Goal: Task Accomplishment & Management: Complete application form

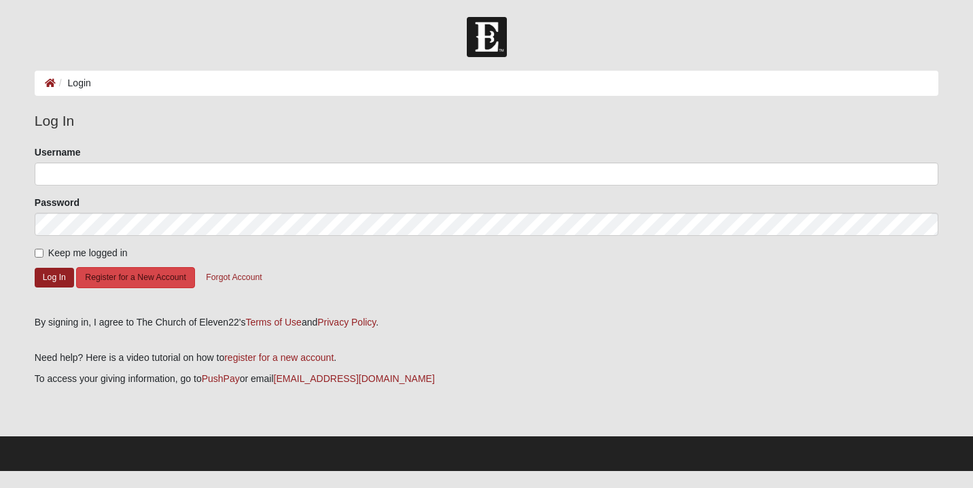
click at [144, 281] on button "Register for a New Account" at bounding box center [135, 277] width 118 height 21
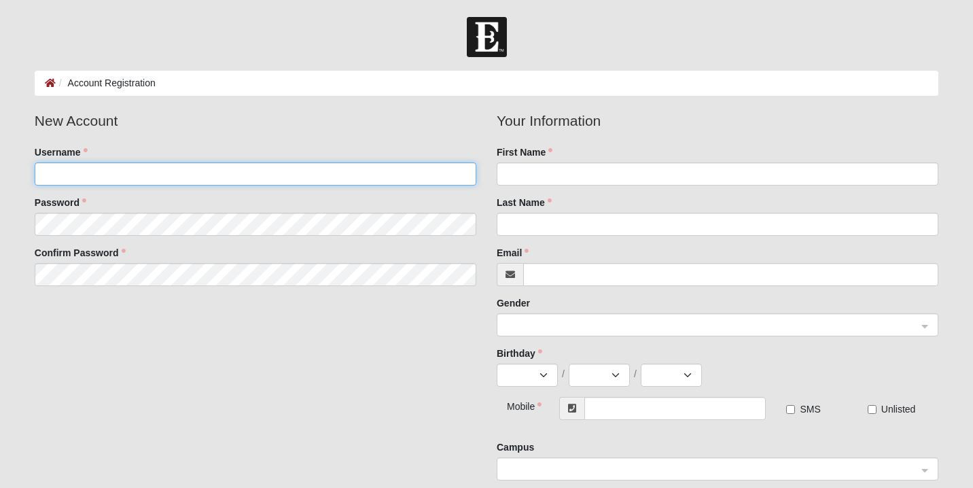
click at [191, 172] on input "Username" at bounding box center [256, 173] width 442 height 23
type input "t.hendley3"
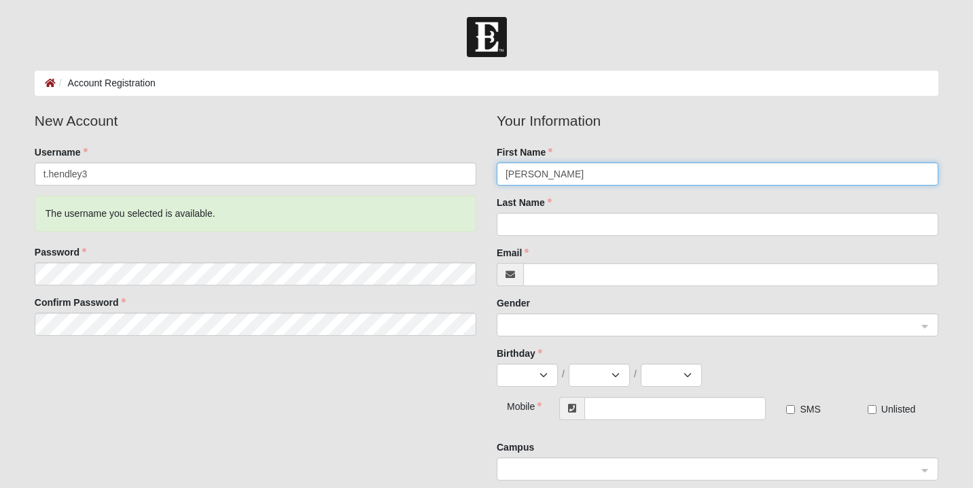
type input "[PERSON_NAME]"
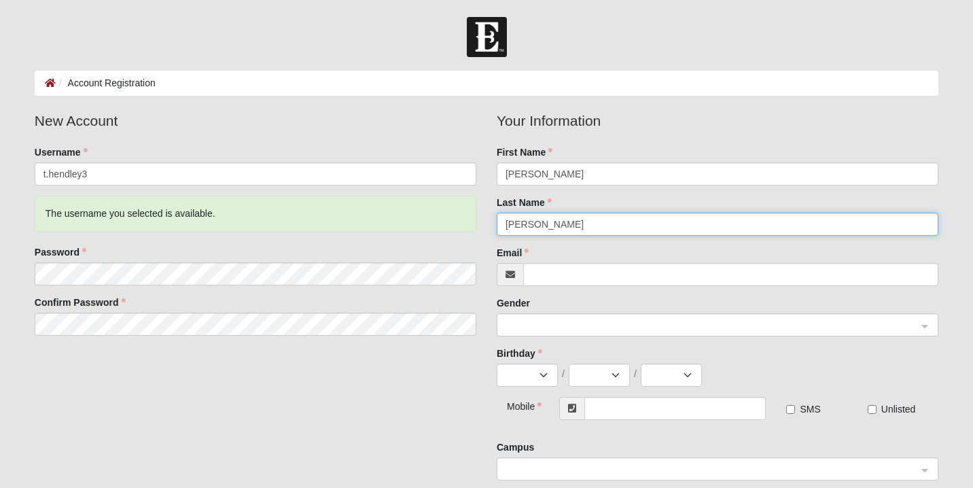
type input "[PERSON_NAME]"
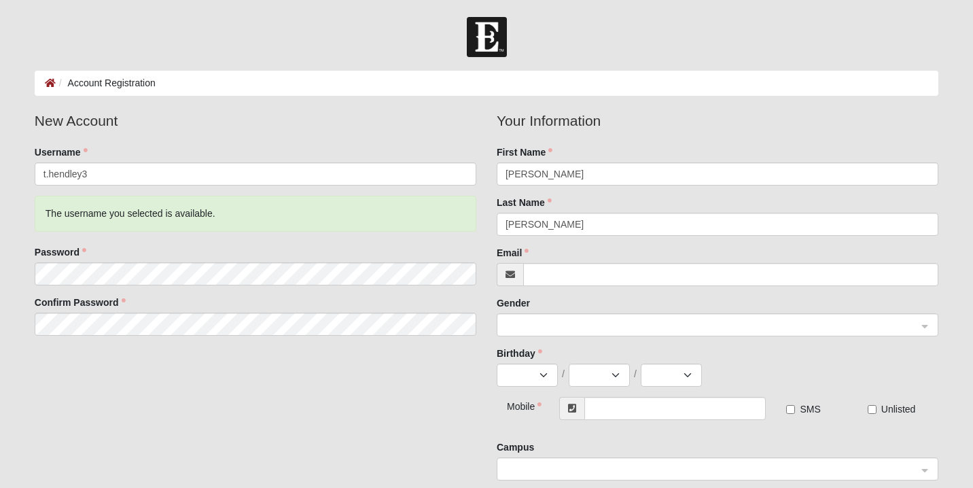
click at [674, 246] on div "Email" at bounding box center [718, 266] width 442 height 40
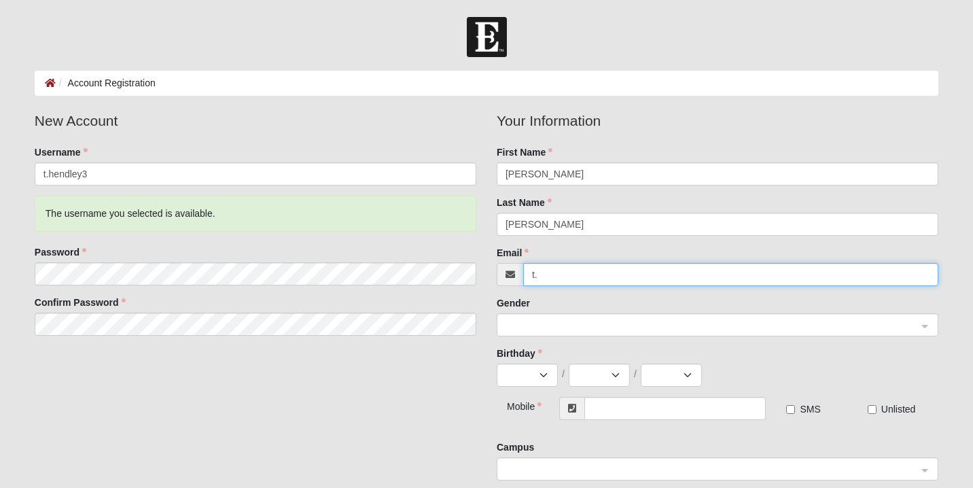
type input "[EMAIL_ADDRESS][DOMAIN_NAME]"
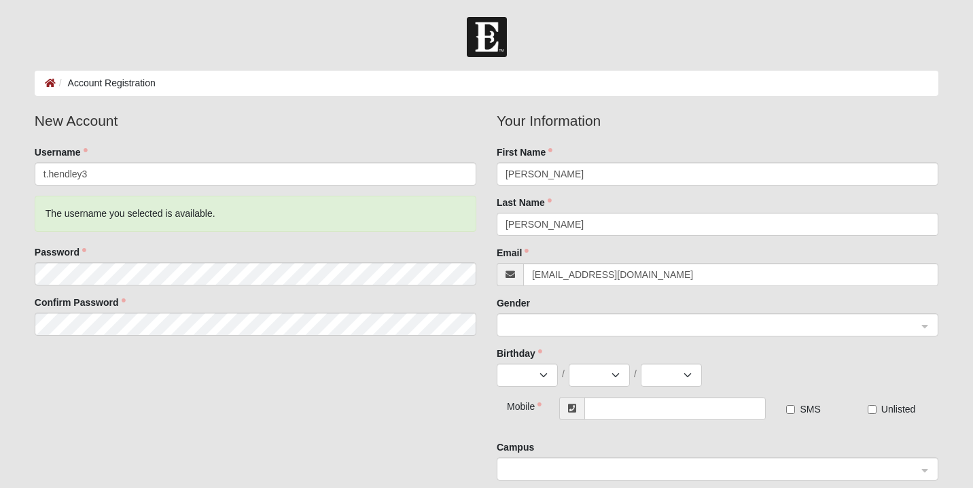
click at [549, 326] on span at bounding box center [712, 325] width 412 height 15
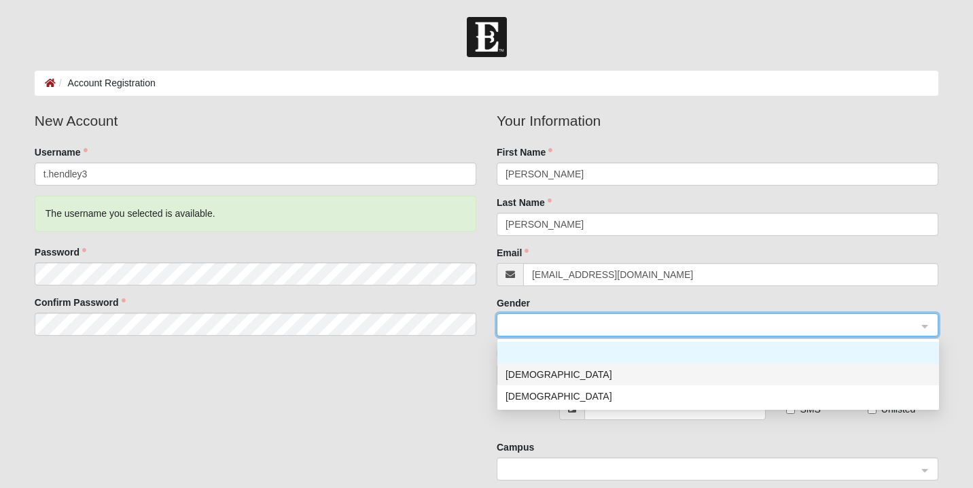
click at [520, 379] on div "[DEMOGRAPHIC_DATA]" at bounding box center [718, 374] width 425 height 15
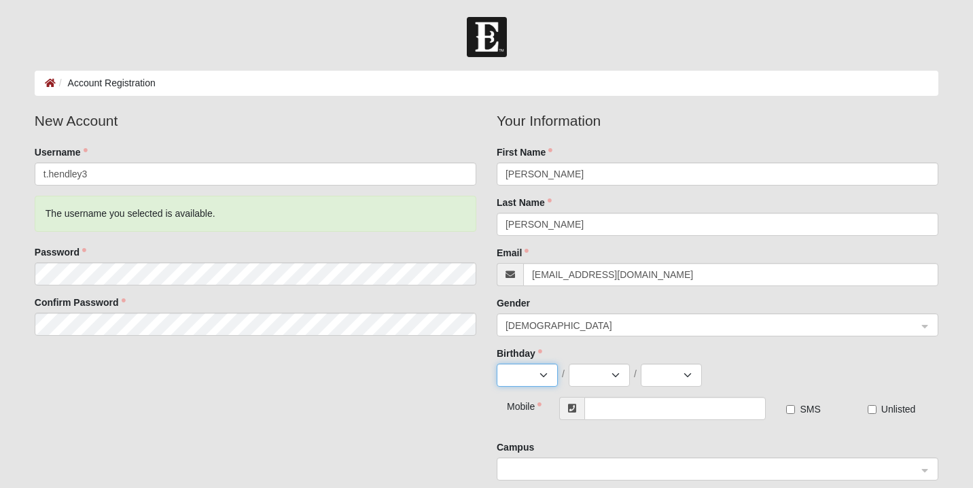
select select "12"
select select "16"
select select "1983"
click at [604, 409] on input "text" at bounding box center [675, 408] width 181 height 23
type input "[PHONE_NUMBER]"
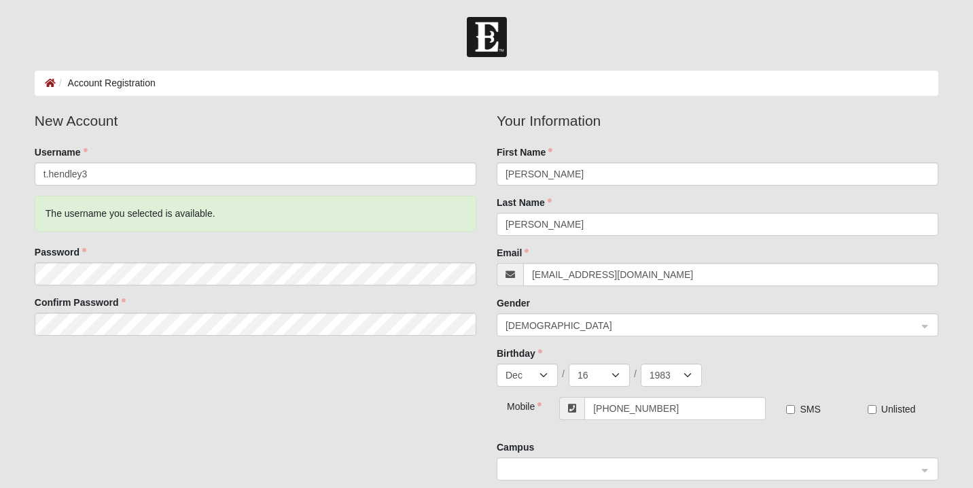
click at [790, 411] on input "SMS" at bounding box center [790, 409] width 9 height 9
checkbox input "true"
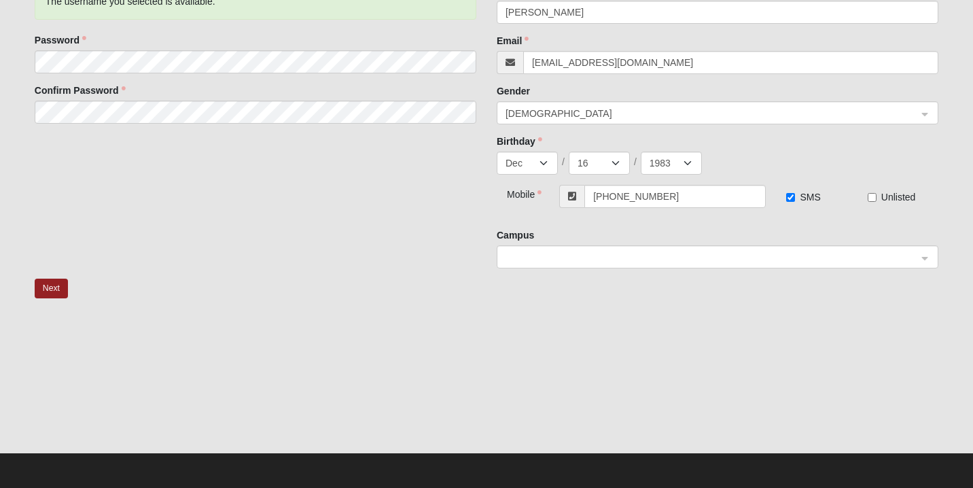
scroll to position [211, 0]
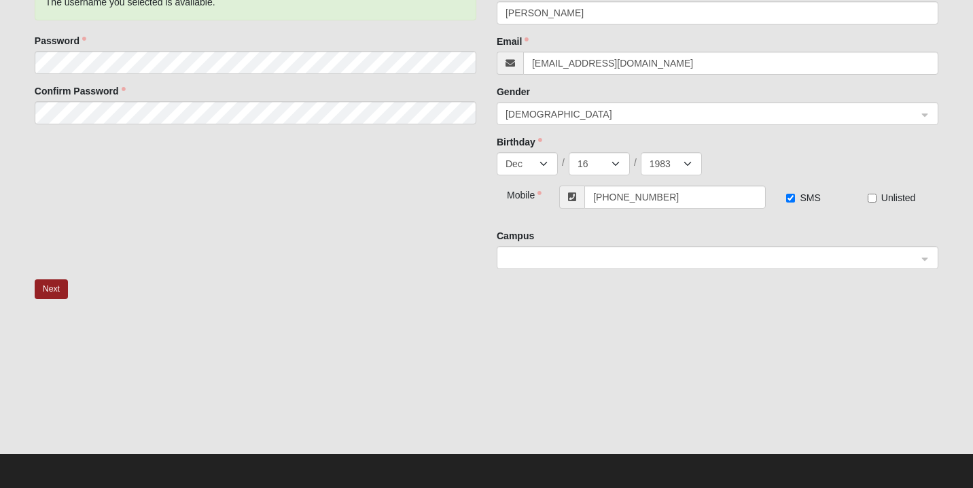
click at [778, 261] on span at bounding box center [712, 258] width 412 height 15
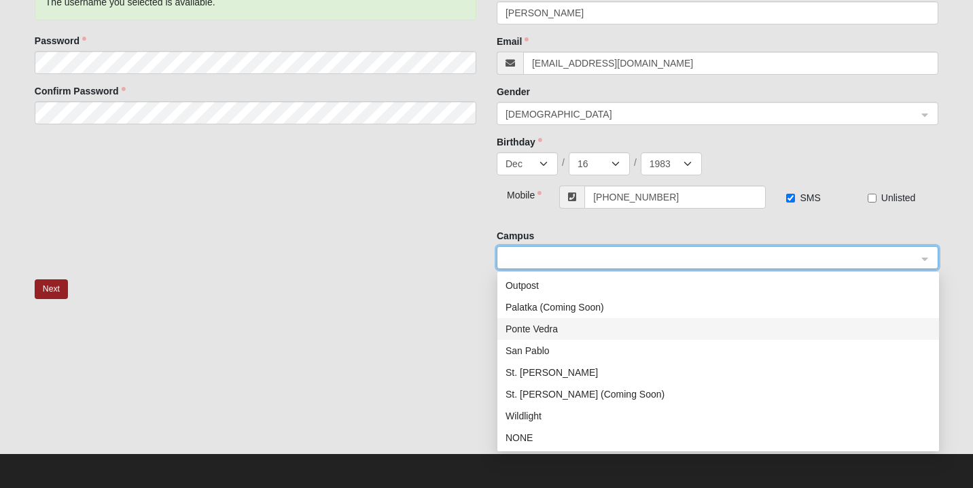
scroll to position [196, 0]
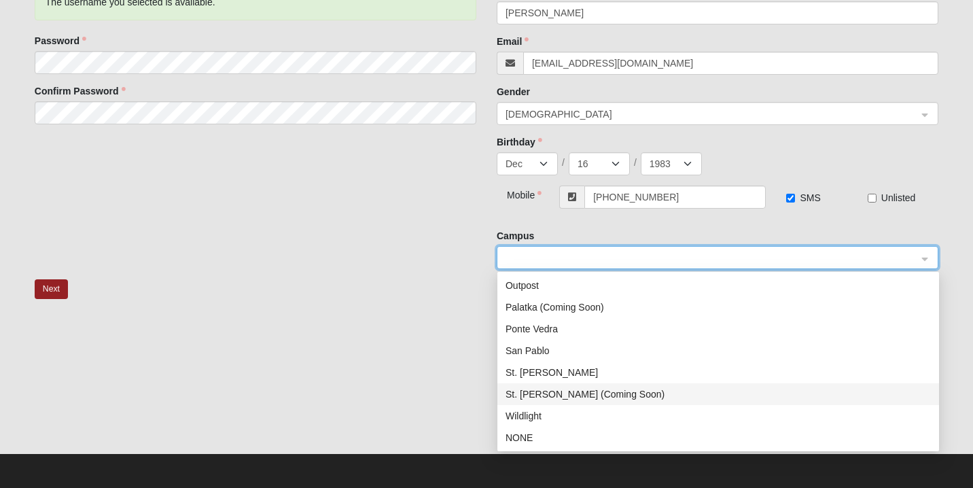
click at [544, 396] on div "St. [PERSON_NAME] (Coming Soon)" at bounding box center [718, 394] width 425 height 15
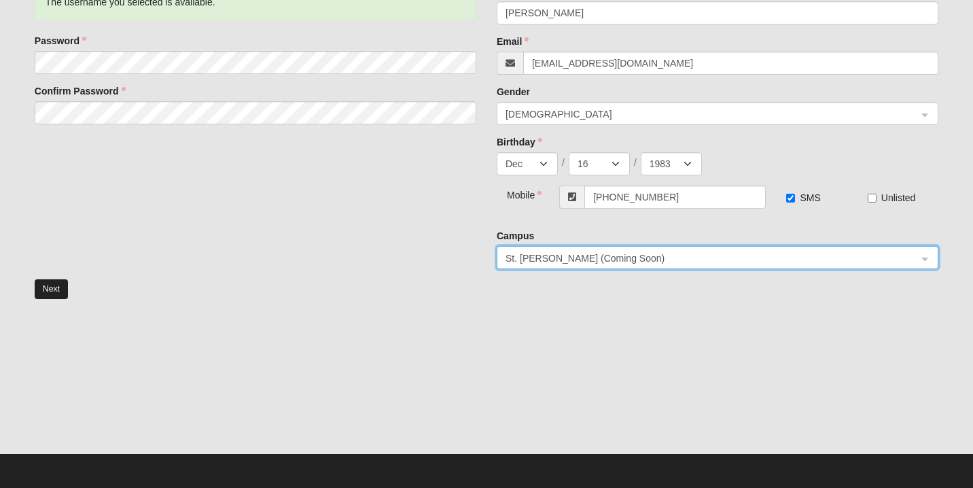
click at [60, 293] on button "Next" at bounding box center [51, 289] width 33 height 20
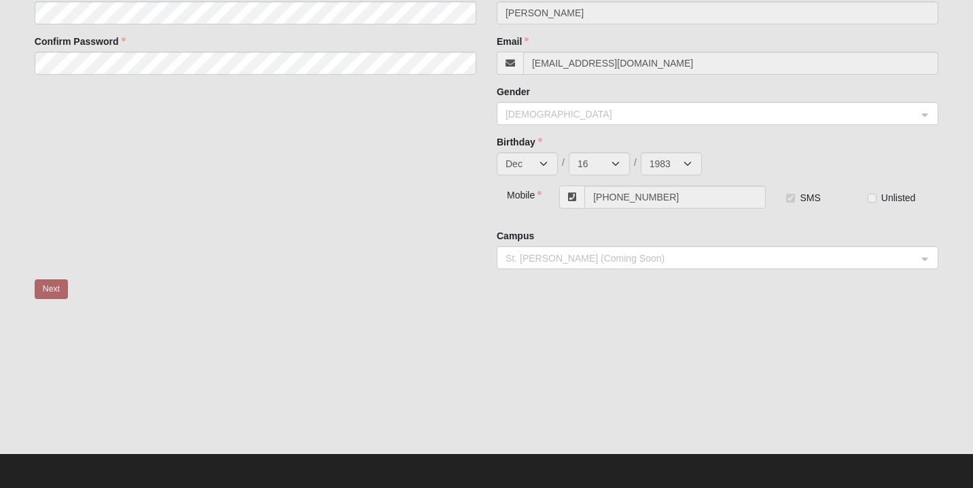
scroll to position [0, 0]
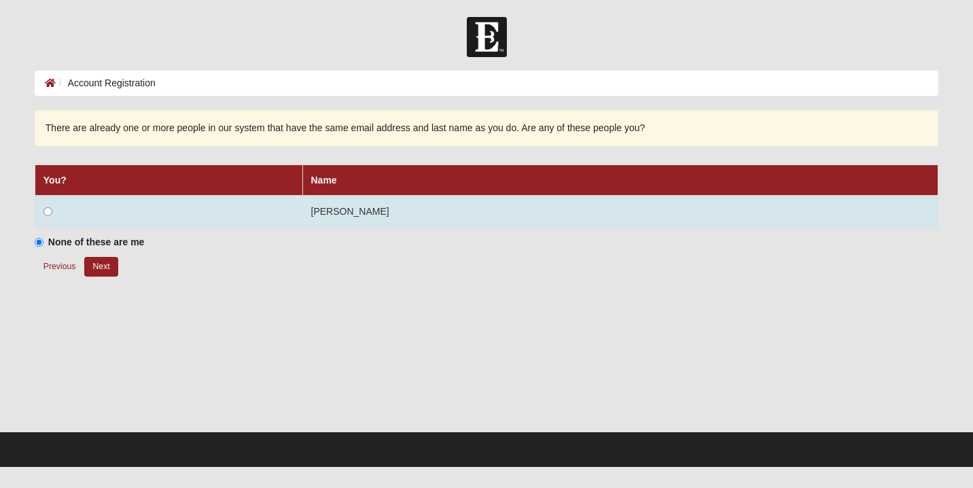
click at [387, 212] on td "[PERSON_NAME]" at bounding box center [620, 212] width 636 height 33
click at [51, 211] on input "radio" at bounding box center [48, 211] width 9 height 9
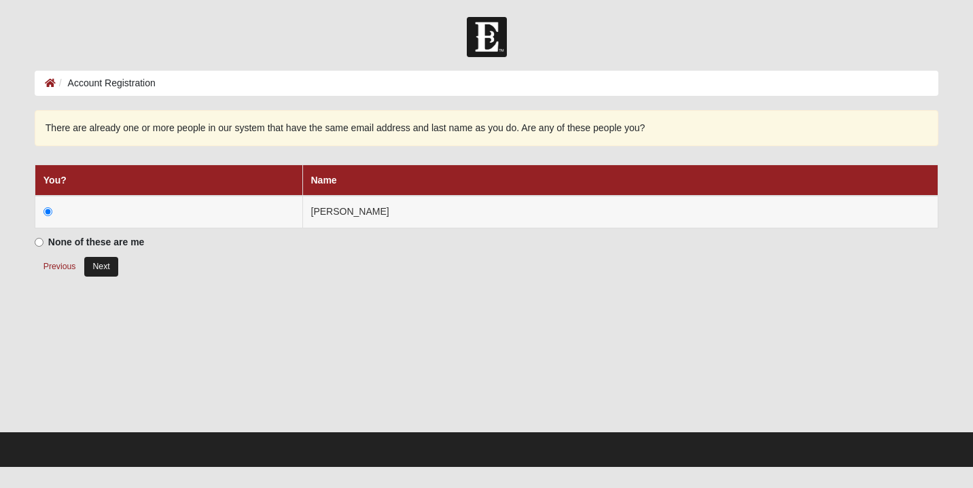
click at [101, 269] on button "Next" at bounding box center [100, 267] width 33 height 20
radio input "true"
